Goal: Task Accomplishment & Management: Manage account settings

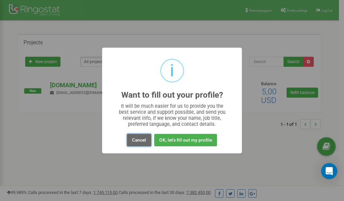
click at [136, 138] on button "Cancel" at bounding box center [139, 140] width 24 height 12
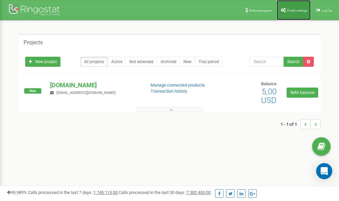
click at [291, 9] on span "Profile settings" at bounding box center [297, 11] width 20 height 4
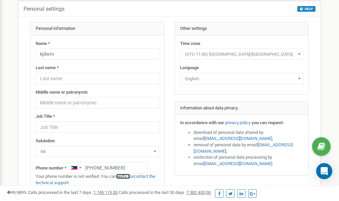
click at [125, 176] on link "verify it" at bounding box center [123, 176] width 14 height 5
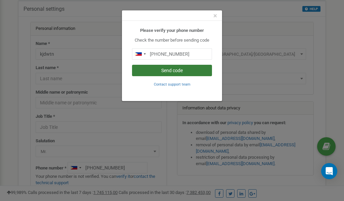
click at [178, 72] on button "Send code" at bounding box center [172, 70] width 80 height 11
